Goal: Use online tool/utility: Use online tool/utility

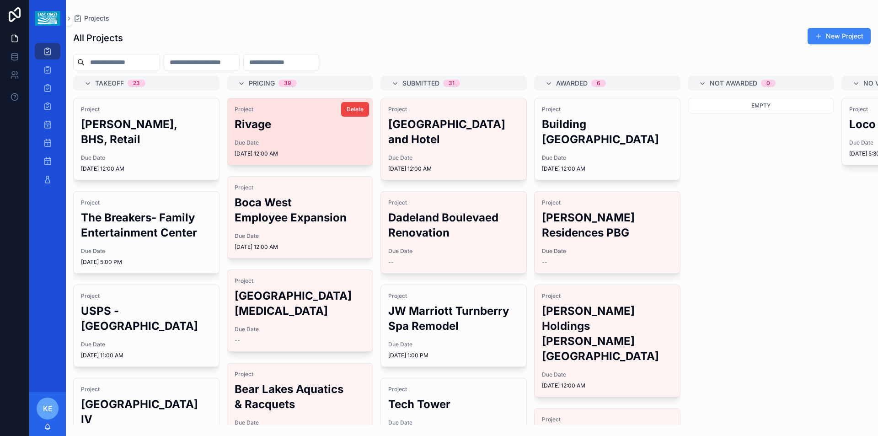
click at [261, 125] on h2 "Rivage" at bounding box center [300, 124] width 131 height 15
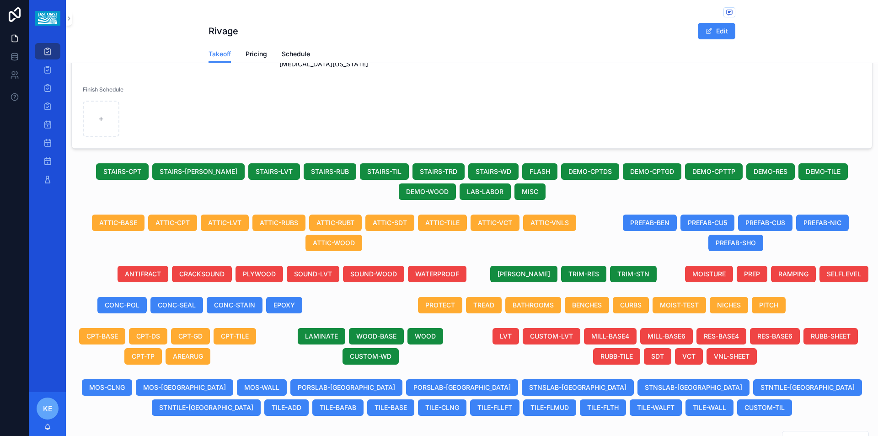
scroll to position [366, 0]
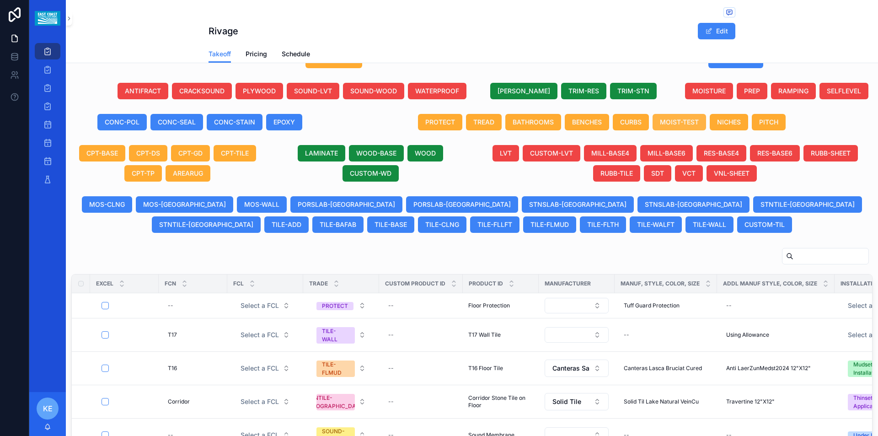
click at [684, 118] on span "MOIST-TEST" at bounding box center [679, 122] width 39 height 9
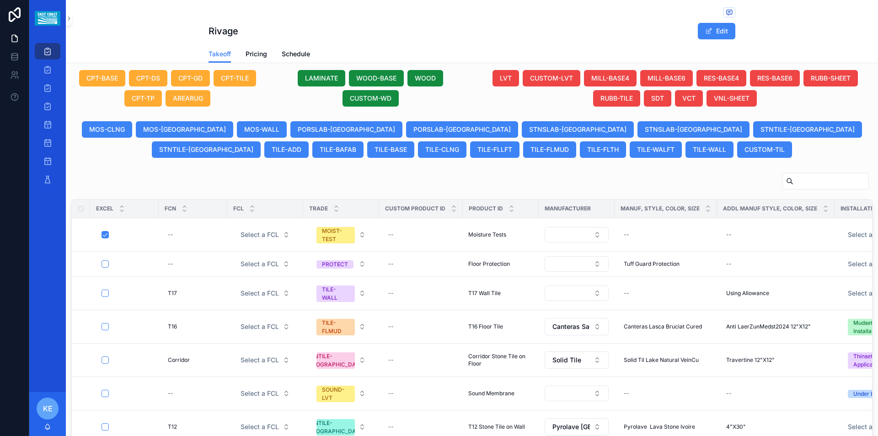
scroll to position [457, 0]
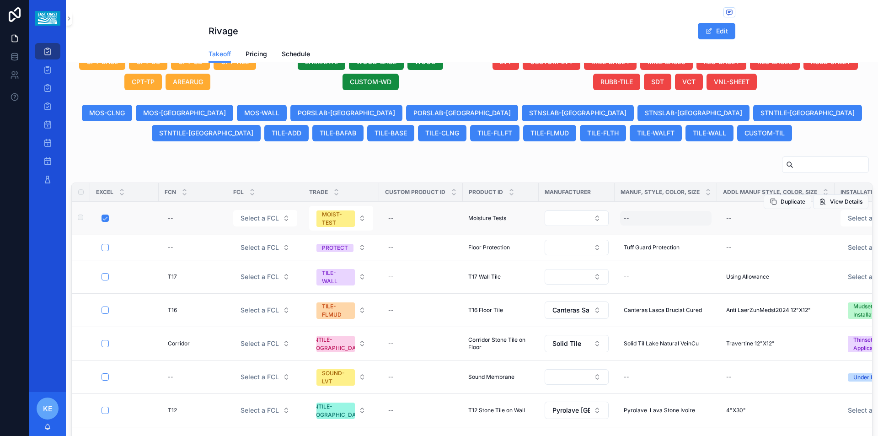
click at [656, 211] on div "--" at bounding box center [665, 218] width 91 height 15
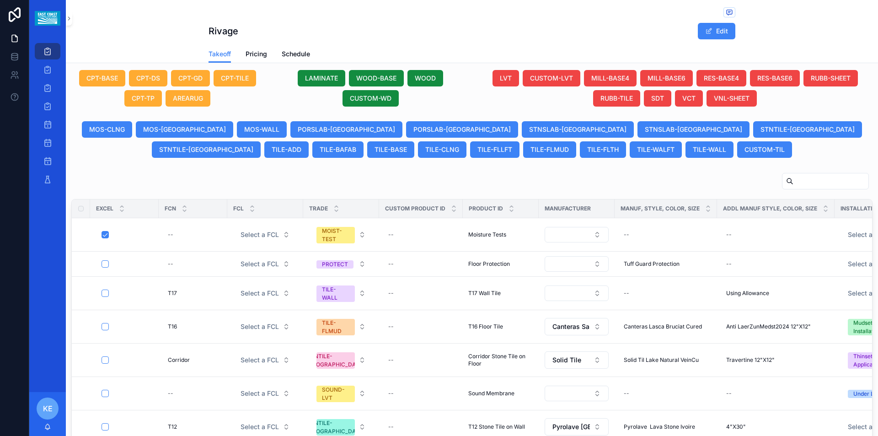
scroll to position [474, 0]
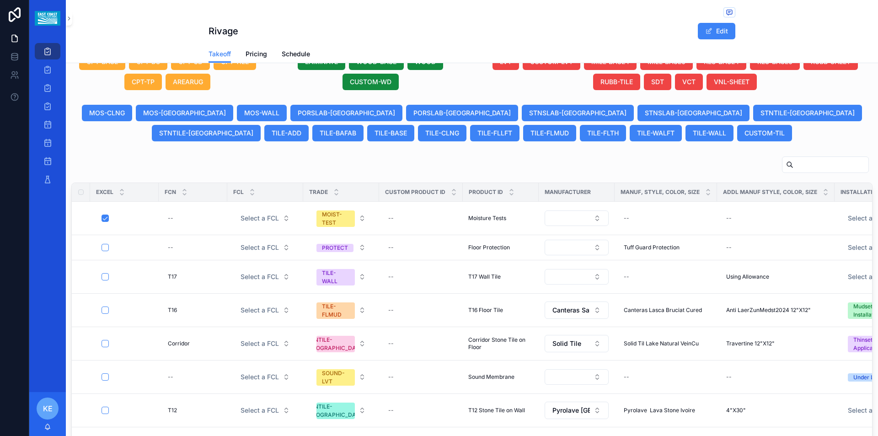
click at [656, 211] on div "--" at bounding box center [665, 218] width 91 height 15
type input "**********"
click at [737, 221] on icon "scrollable content" at bounding box center [734, 221] width 7 height 7
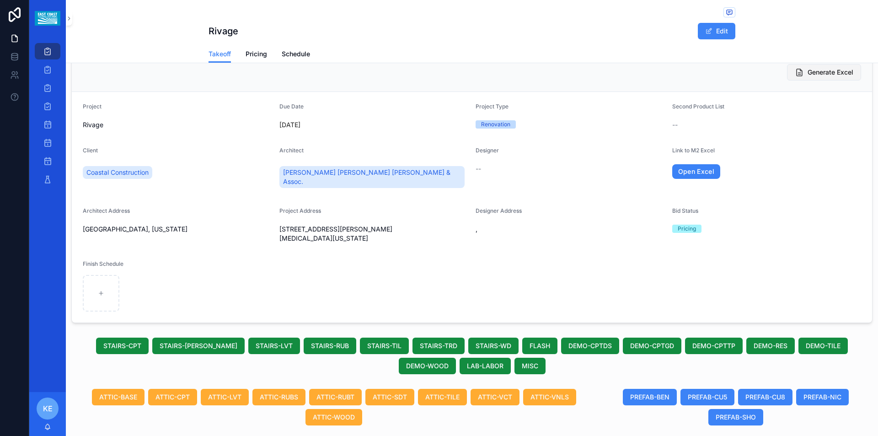
scroll to position [1, 0]
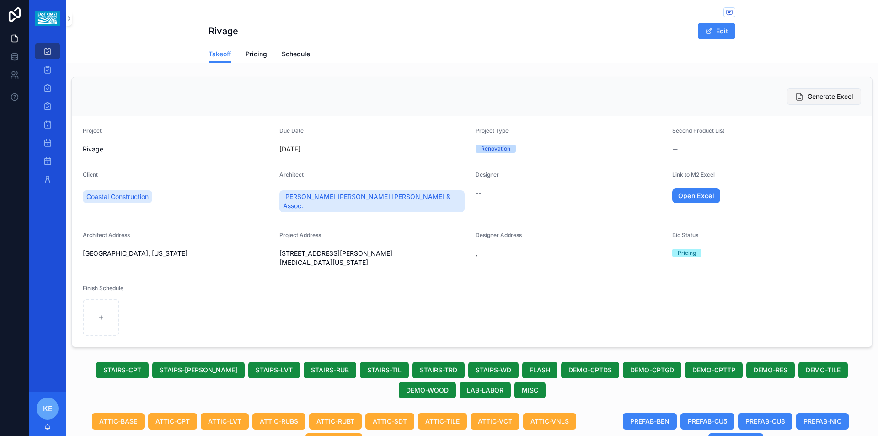
click at [813, 100] on span "Generate Excel" at bounding box center [831, 96] width 46 height 9
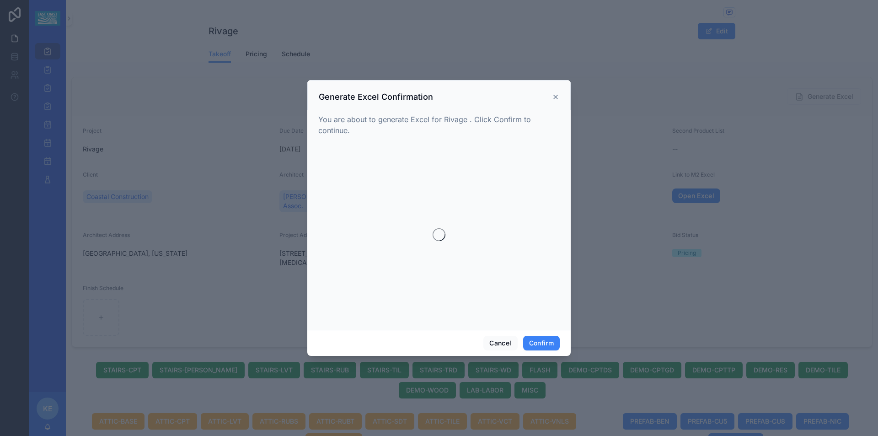
scroll to position [0, 0]
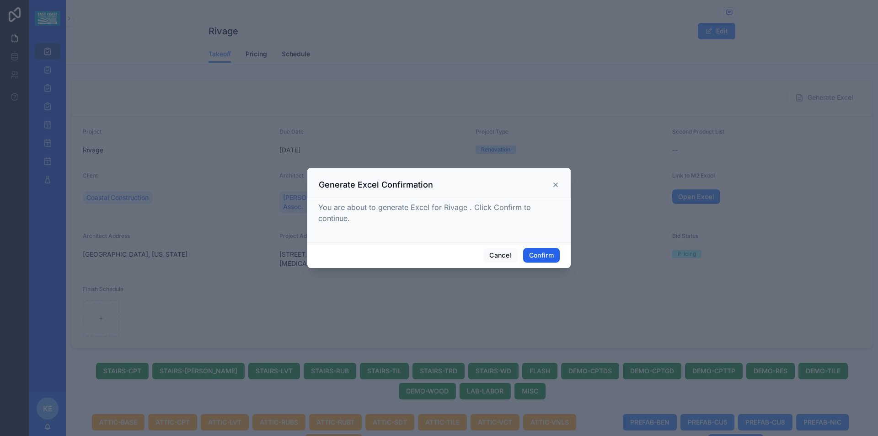
click at [547, 257] on button "Confirm" at bounding box center [541, 255] width 37 height 15
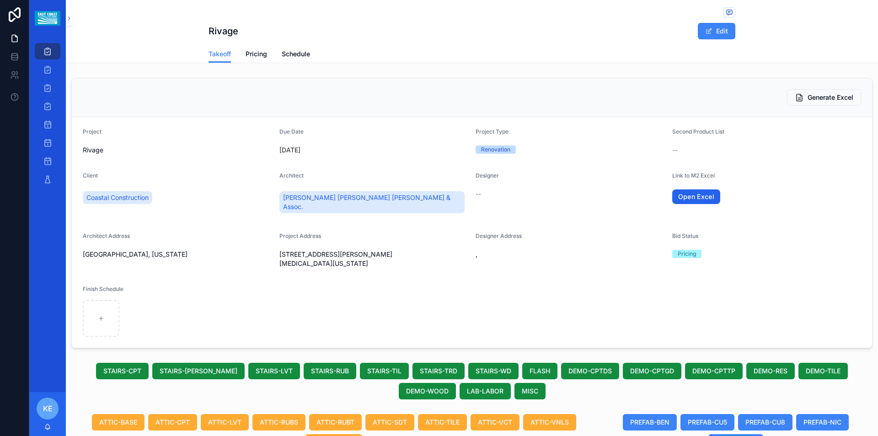
click at [705, 198] on form "Project Rivage Due Date [DATE] Project Type Renovation Second Product List -- C…" at bounding box center [472, 232] width 800 height 230
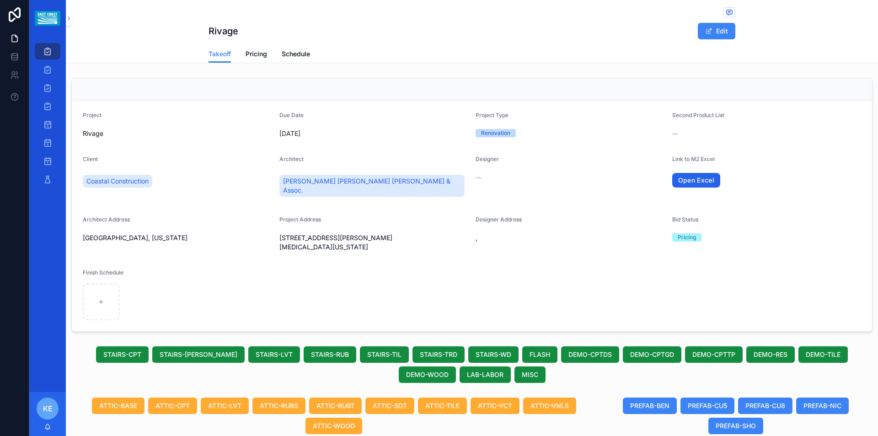
click at [698, 179] on link "Open Excel" at bounding box center [696, 180] width 48 height 15
